Goal: Navigation & Orientation: Find specific page/section

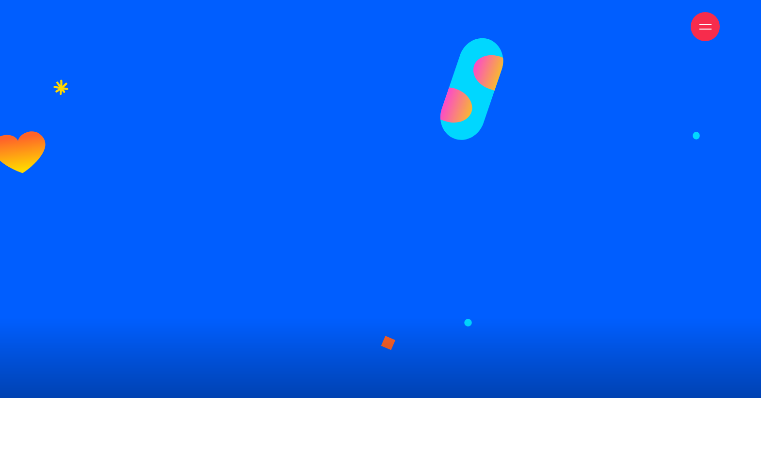
scroll to position [8230, 0]
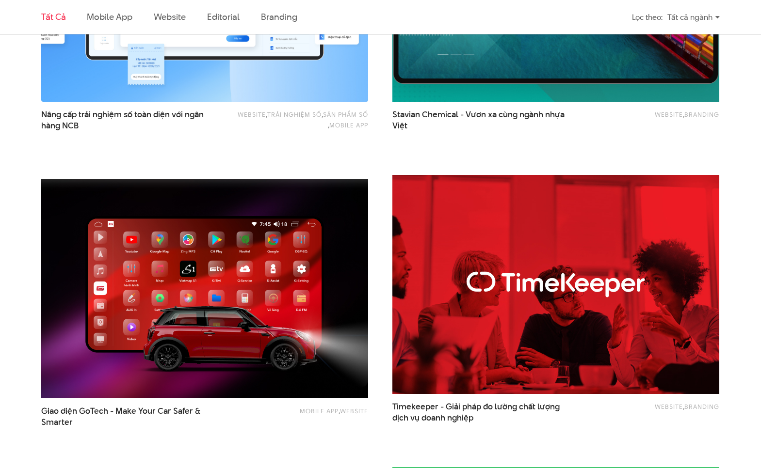
scroll to position [1094, 0]
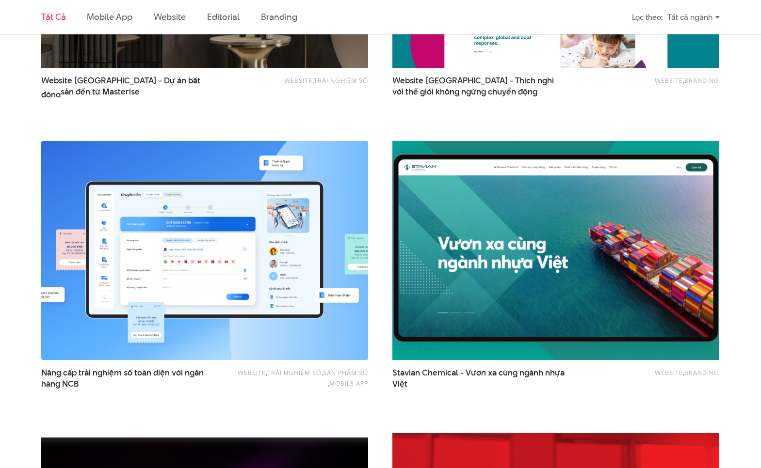
click at [487, 307] on img at bounding box center [555, 250] width 359 height 241
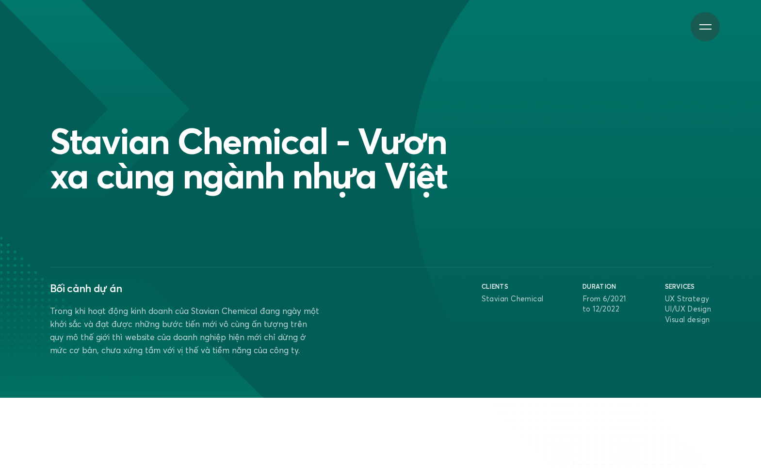
scroll to position [194, 0]
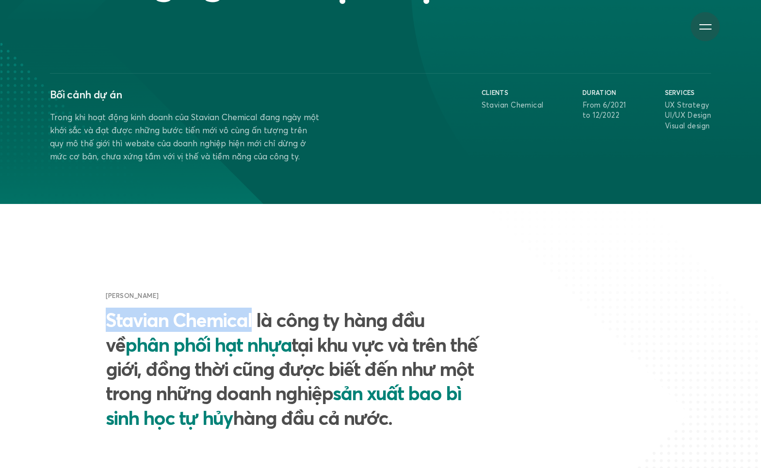
drag, startPoint x: 118, startPoint y: 320, endPoint x: 250, endPoint y: 325, distance: 131.9
click at [250, 325] on h2 "Stavian Chemical là công ty hàng đầu về phân phối hạt nhựa tại khu vực và trên …" at bounding box center [296, 369] width 381 height 122
drag, startPoint x: 250, startPoint y: 325, endPoint x: 227, endPoint y: 322, distance: 23.0
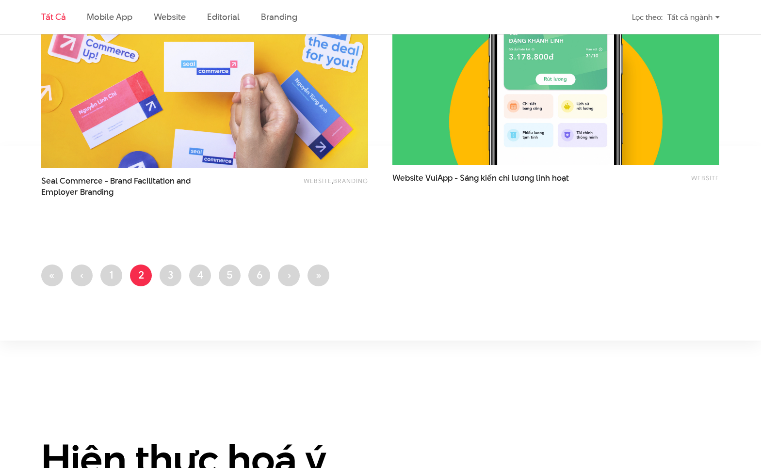
scroll to position [1934, 0]
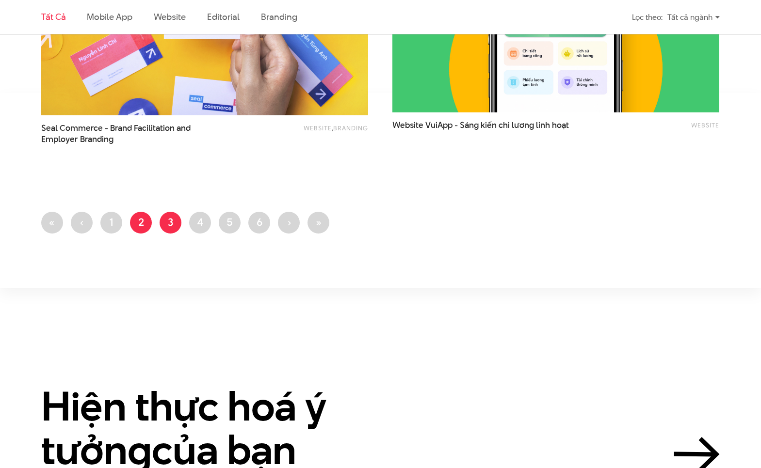
click at [179, 223] on link "Trang 3" at bounding box center [170, 223] width 22 height 22
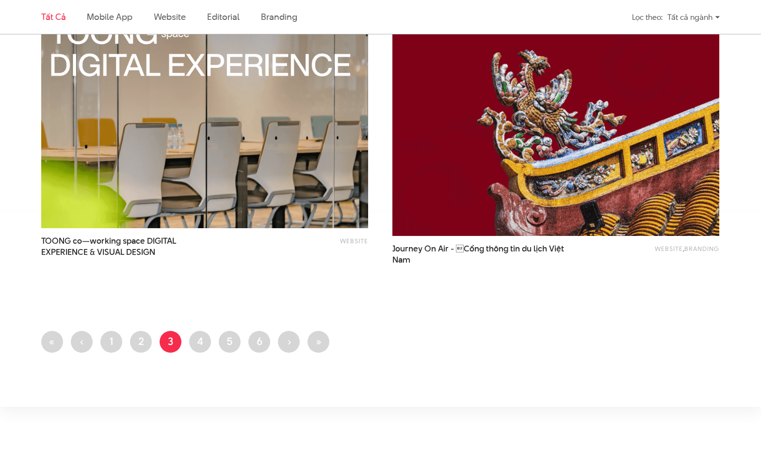
scroll to position [1809, 0]
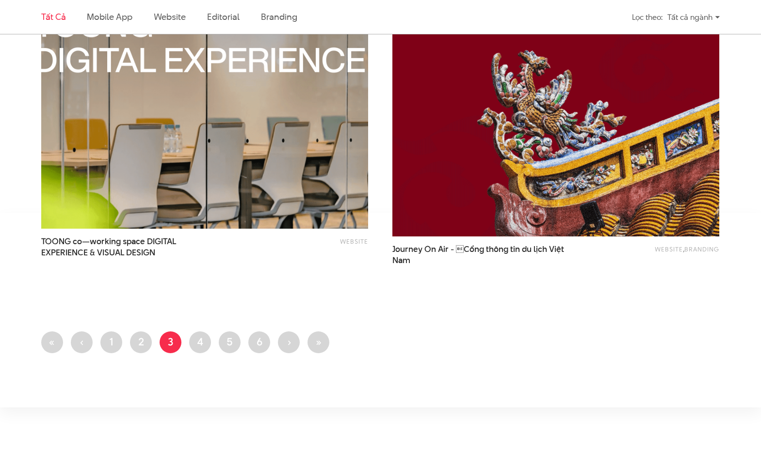
click at [203, 197] on img at bounding box center [204, 119] width 359 height 241
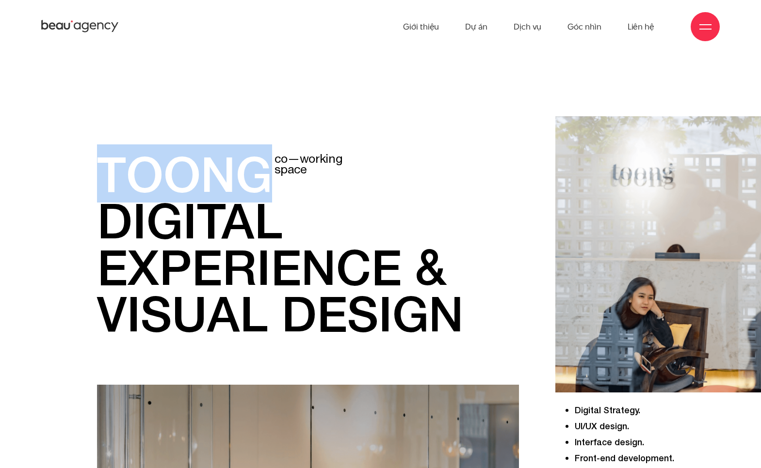
drag, startPoint x: 98, startPoint y: 161, endPoint x: 257, endPoint y: 181, distance: 160.3
click at [257, 181] on p "toong co—working space" at bounding box center [308, 173] width 422 height 47
drag, startPoint x: 257, startPoint y: 181, endPoint x: 214, endPoint y: 175, distance: 43.6
